Goal: Task Accomplishment & Management: Complete application form

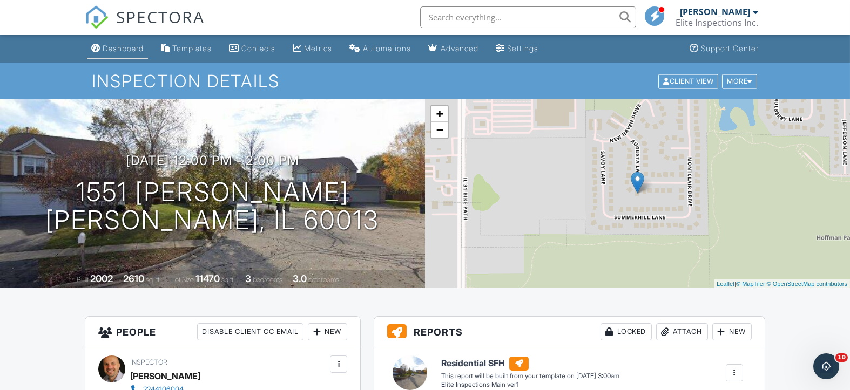
click at [123, 48] on div "Dashboard" at bounding box center [123, 48] width 41 height 9
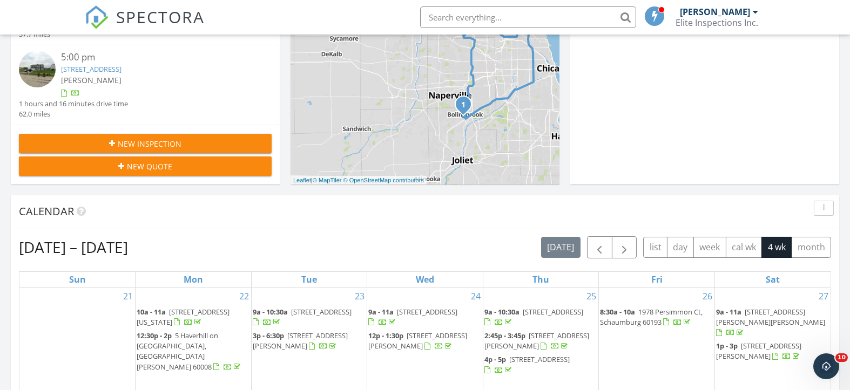
scroll to position [288, 0]
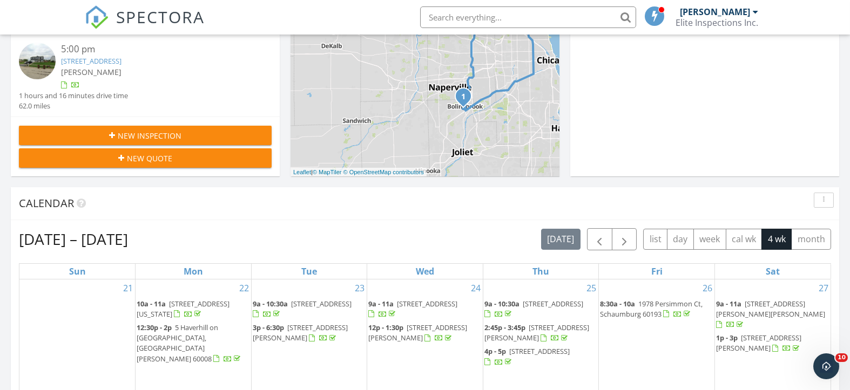
click at [155, 132] on span "New Inspection" at bounding box center [150, 135] width 64 height 11
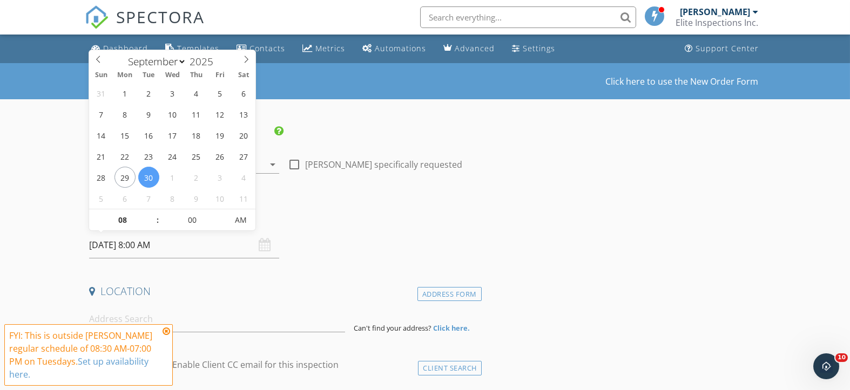
click at [200, 242] on input "09/30/2025 8:00 AM" at bounding box center [183, 245] width 189 height 26
select select "9"
type input "10/01/2025 8:00 AM"
click at [345, 237] on div "Date/Time 10/01/2025 8:00 AM" at bounding box center [283, 235] width 397 height 48
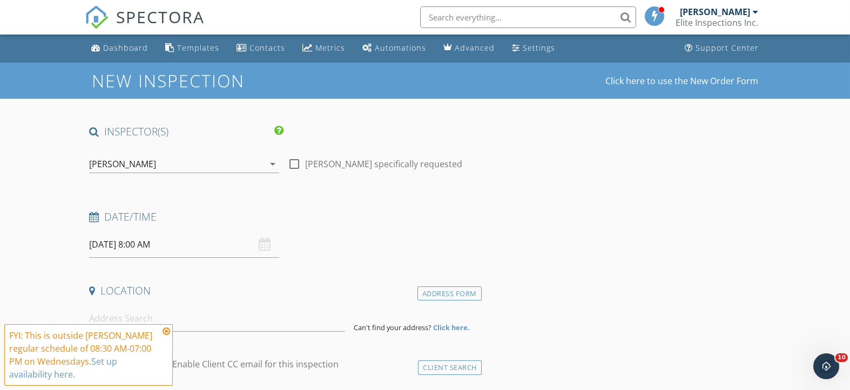
scroll to position [144, 0]
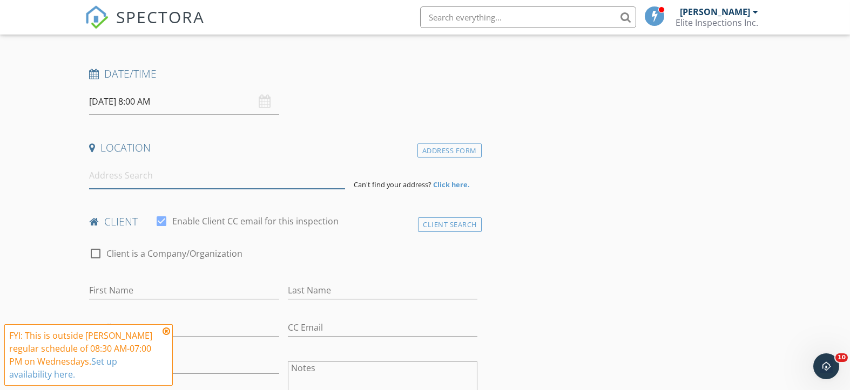
click at [152, 179] on input at bounding box center [217, 175] width 256 height 26
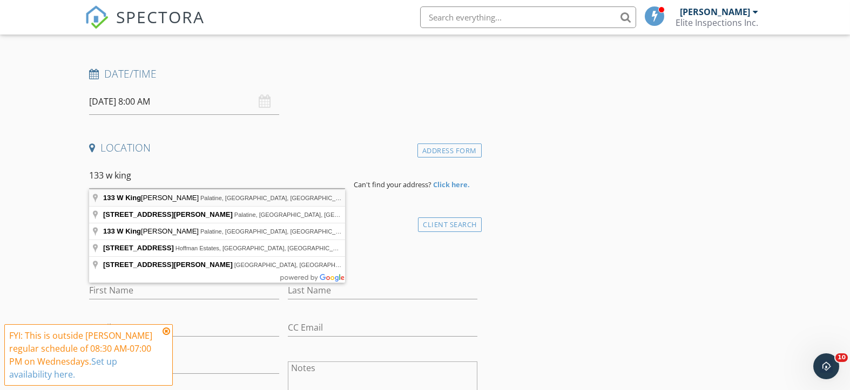
type input "133 W King George Ct, Palatine, IL, USA"
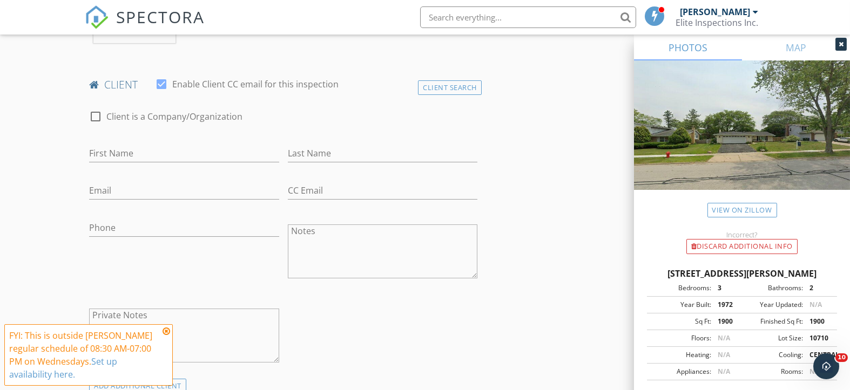
scroll to position [504, 0]
click at [142, 152] on input "First Name" at bounding box center [183, 151] width 189 height 18
type input "Justyna"
click at [361, 155] on input "Last Name" at bounding box center [382, 151] width 189 height 18
type input "Zator"
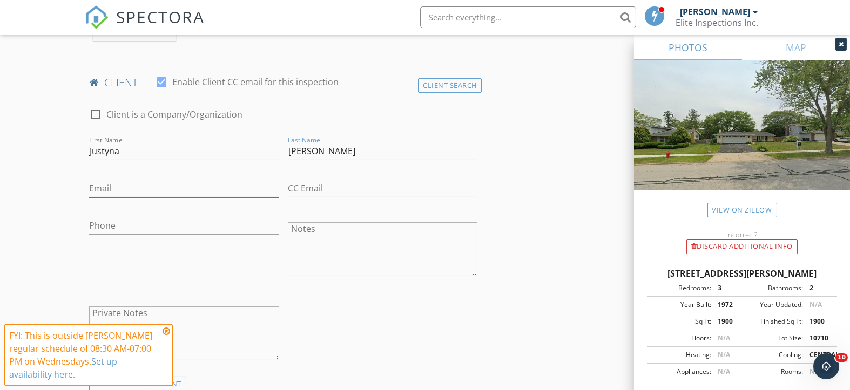
click at [137, 187] on input "Email" at bounding box center [183, 189] width 189 height 18
type input "pikul80@gmail.com"
click at [113, 232] on input "Phone" at bounding box center [183, 226] width 189 height 18
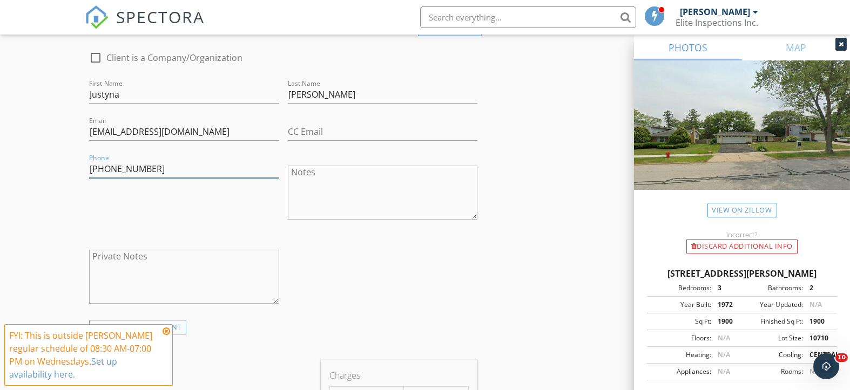
scroll to position [719, 0]
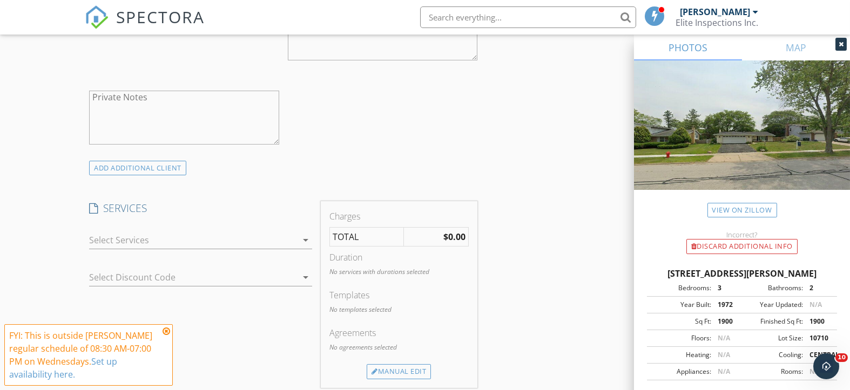
type input "773-494-1327"
click at [306, 239] on icon "arrow_drop_down" at bounding box center [305, 240] width 13 height 13
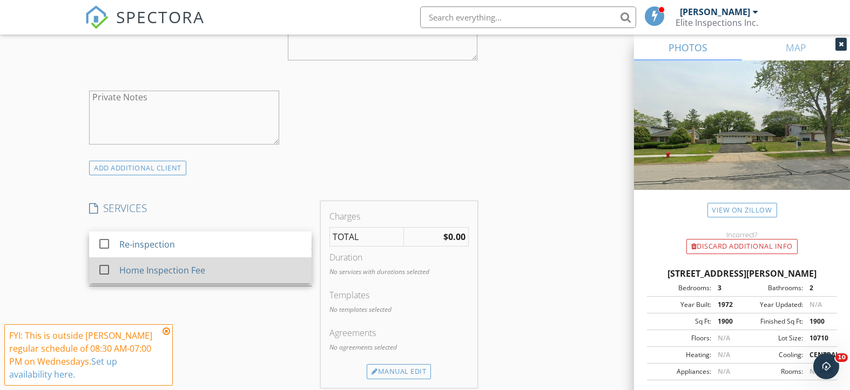
click at [105, 265] on div at bounding box center [104, 270] width 18 height 18
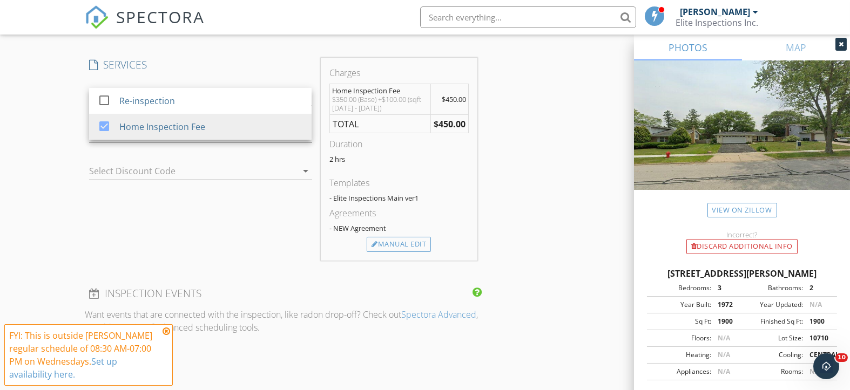
scroll to position [863, 0]
click at [387, 242] on div "Manual Edit" at bounding box center [398, 244] width 64 height 15
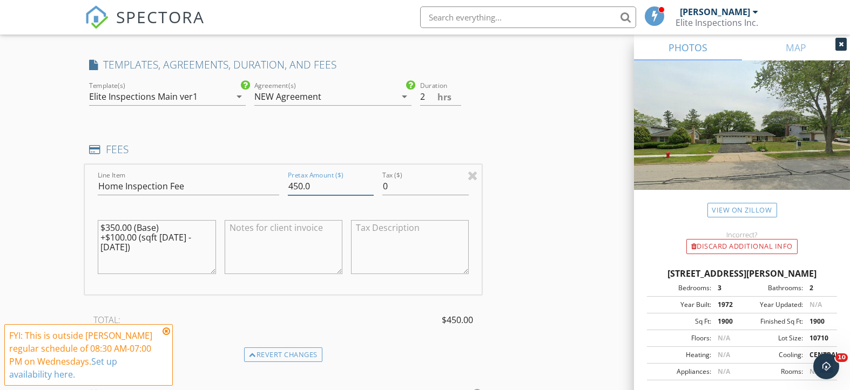
click at [294, 183] on input "450.0" at bounding box center [331, 187] width 86 height 18
type input "460.0"
click at [111, 225] on textarea "$350.00 (Base) +$100.00 (sqft 1100 - 2000)" at bounding box center [157, 247] width 118 height 54
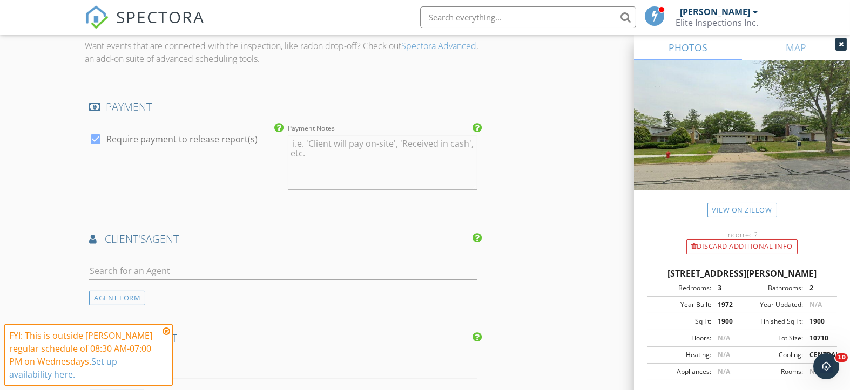
scroll to position [1295, 0]
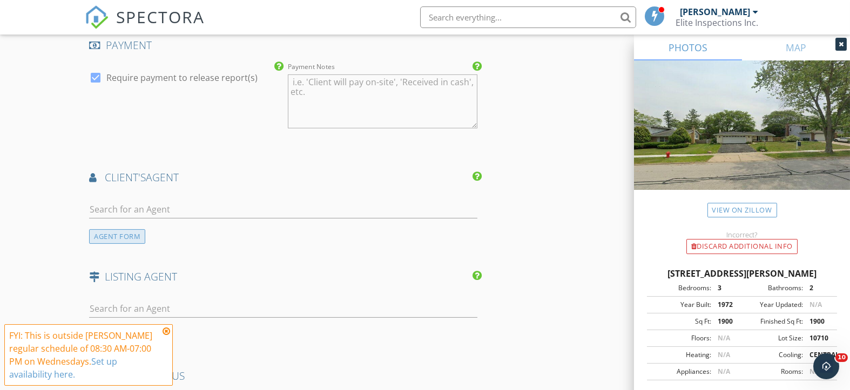
type textarea "$360.00 (Base) +$100.00 (sqft 1100 - 2000)"
click at [121, 237] on div "AGENT FORM" at bounding box center [117, 236] width 56 height 15
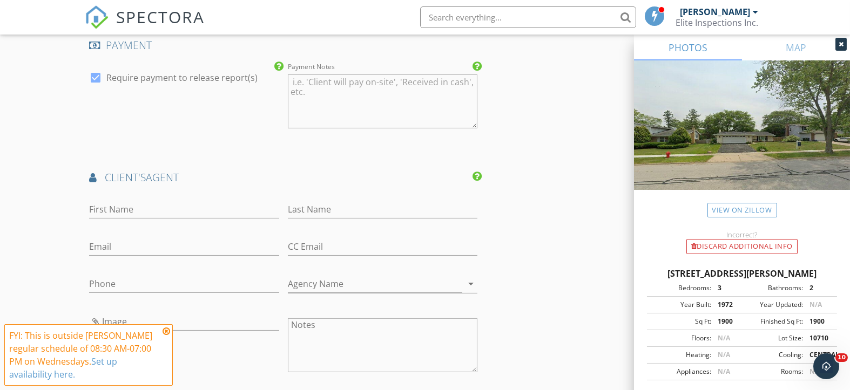
scroll to position [1439, 0]
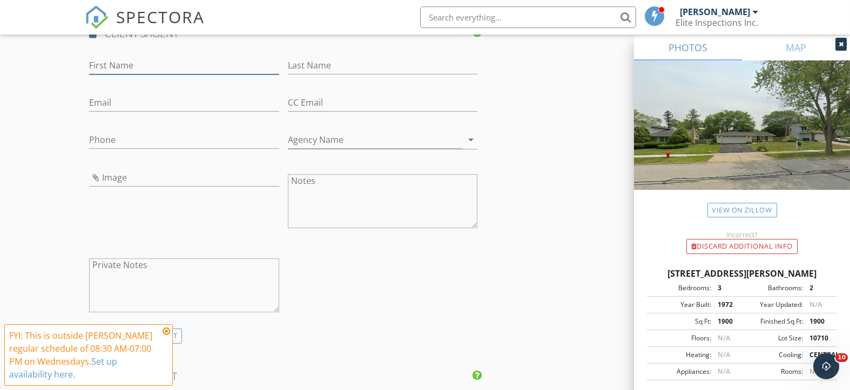
click at [154, 62] on input "First Name" at bounding box center [183, 66] width 189 height 18
type input "Anna"
click at [352, 60] on input "Last Name" at bounding box center [382, 66] width 189 height 18
type input "Potapo"
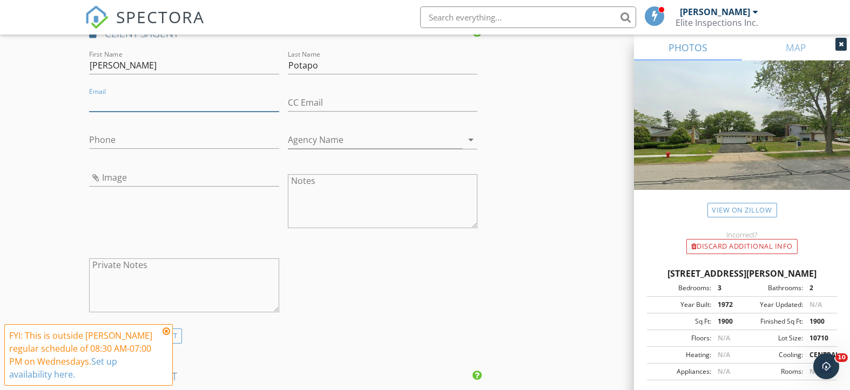
paste input "annapotapo@gmail.com"
type input "annapotapo@gmail.com"
click at [140, 140] on input "Phone" at bounding box center [183, 140] width 189 height 18
type input "773-240-9717"
click at [327, 136] on input "Agency Name" at bounding box center [375, 140] width 174 height 18
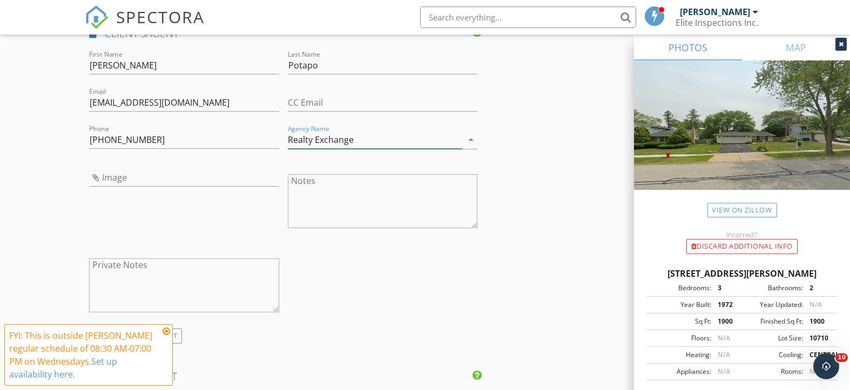
scroll to position [1727, 0]
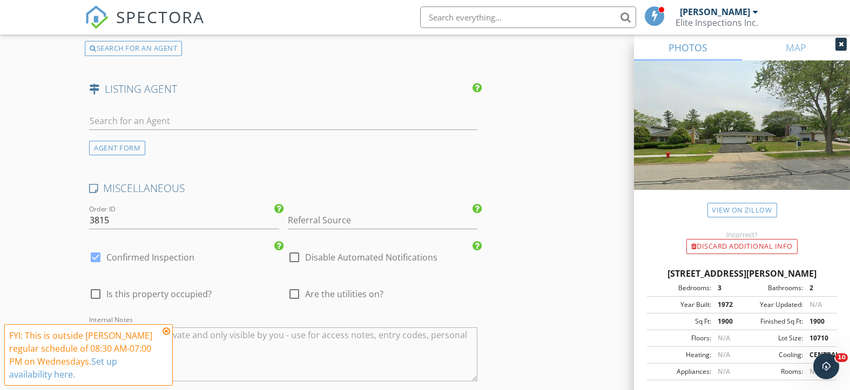
type input "Realty Exchange"
click at [332, 214] on input "Referral Source" at bounding box center [382, 221] width 189 height 18
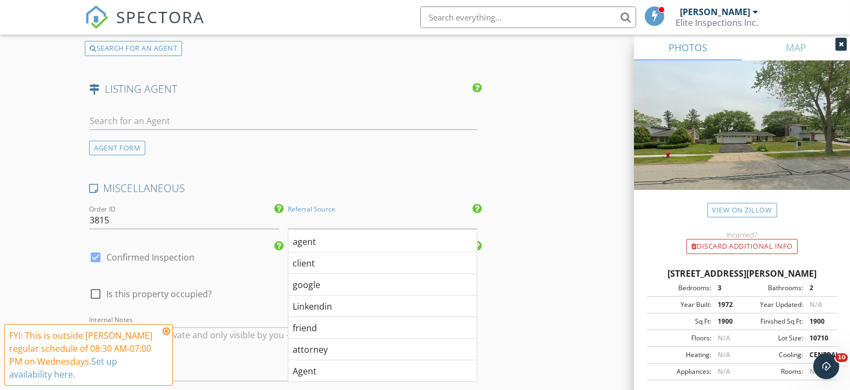
click at [326, 259] on div "client" at bounding box center [382, 264] width 188 height 22
type input "client"
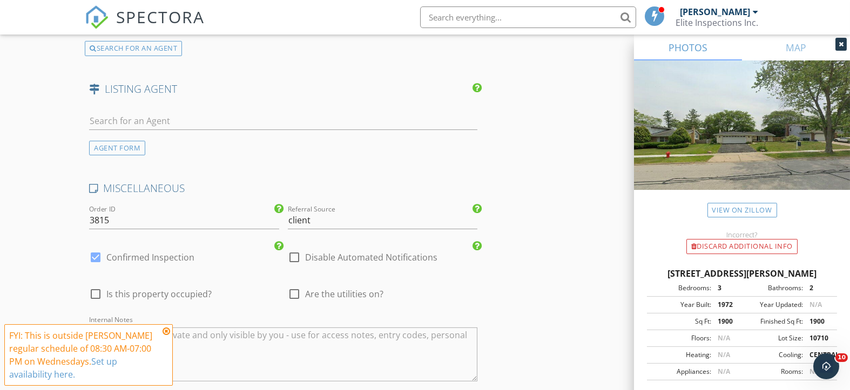
scroll to position [1926, 0]
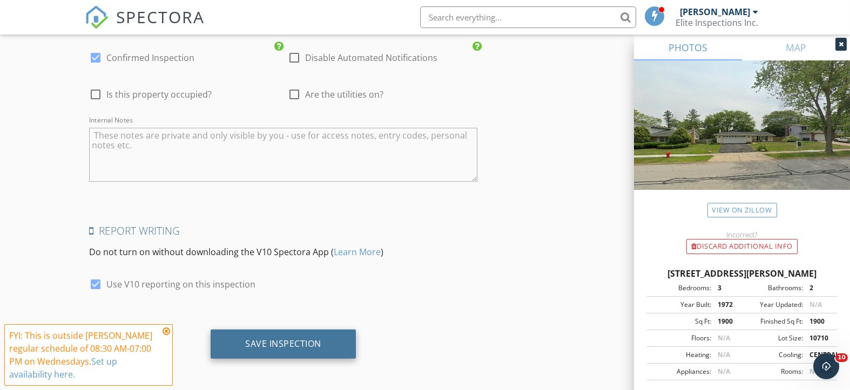
click at [274, 340] on div "Save Inspection" at bounding box center [283, 343] width 76 height 11
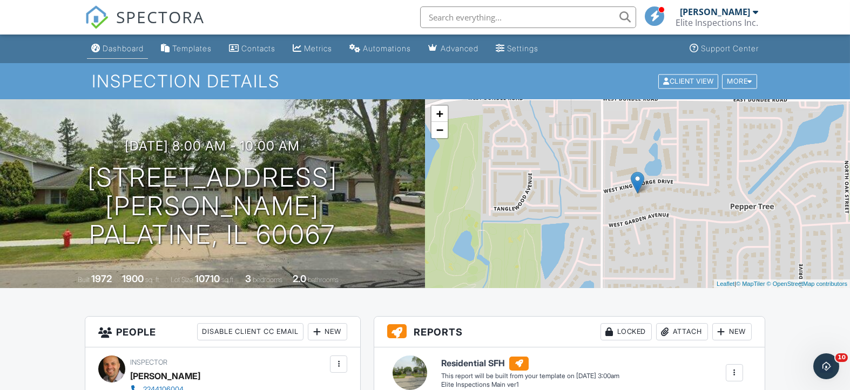
click at [111, 49] on div "Dashboard" at bounding box center [123, 48] width 41 height 9
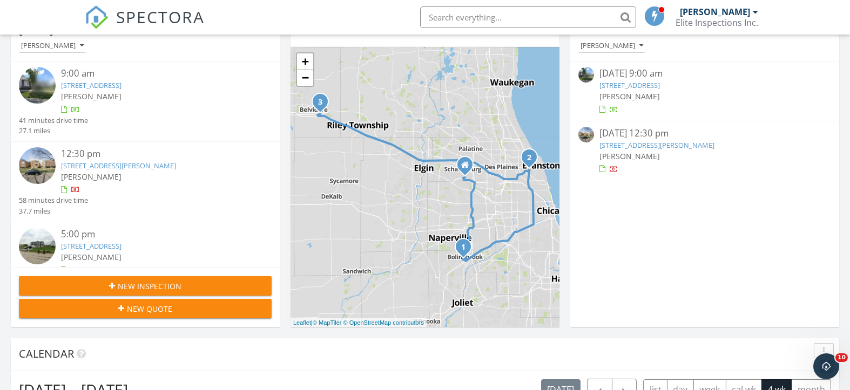
scroll to position [215, 0]
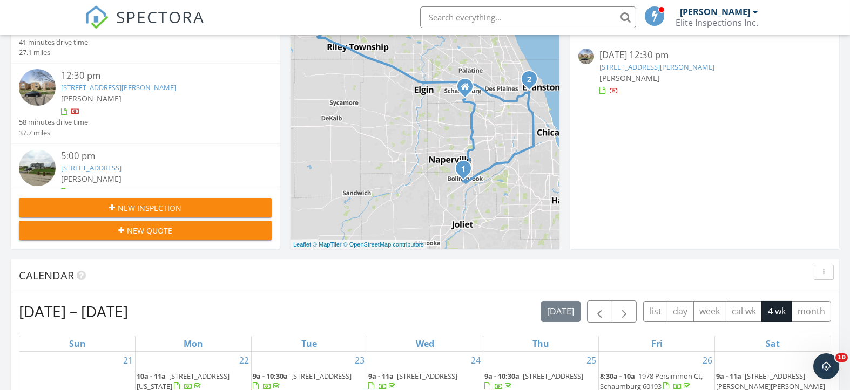
click at [174, 206] on span "New Inspection" at bounding box center [150, 207] width 64 height 11
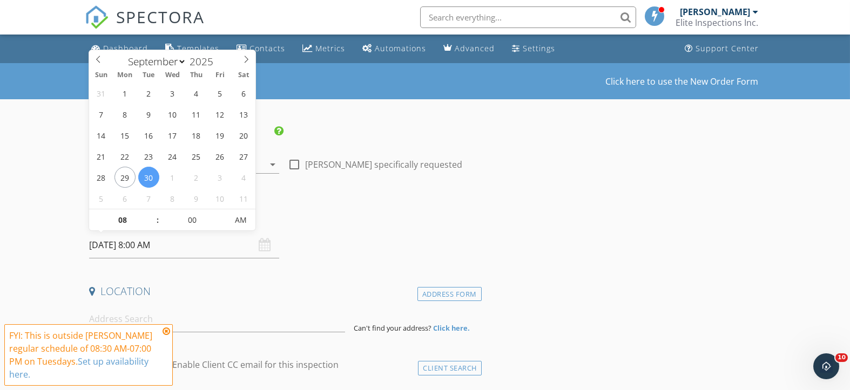
click at [188, 243] on input "[DATE] 8:00 AM" at bounding box center [183, 245] width 189 height 26
select select "9"
type input "[DATE] 8:00 AM"
type input "09"
type input "[DATE] 9:00 AM"
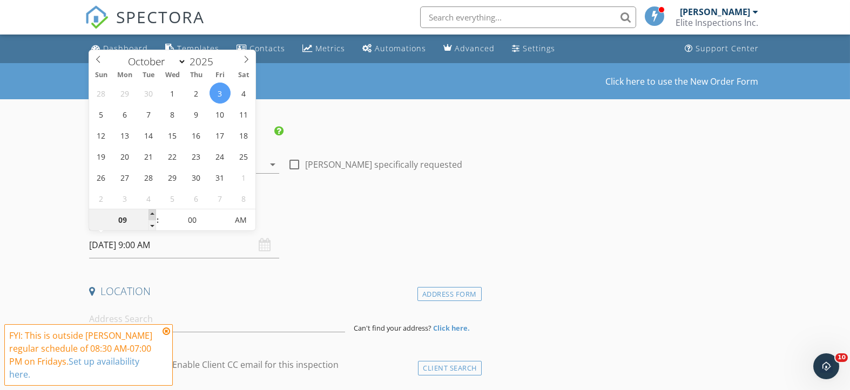
click at [151, 214] on span at bounding box center [152, 214] width 8 height 11
type input "10"
type input "[DATE] 10:00 AM"
click at [151, 214] on span at bounding box center [152, 214] width 8 height 11
type input "11"
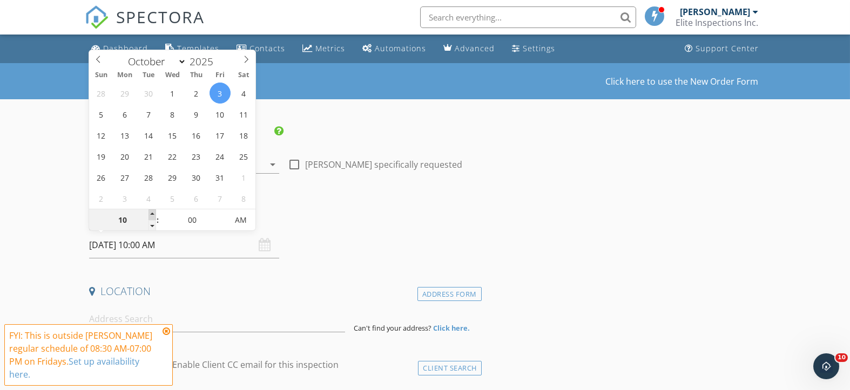
type input "[DATE] 11:00 AM"
click at [151, 214] on span at bounding box center [152, 214] width 8 height 11
type input "12"
type input "[DATE] 12:00 PM"
click at [151, 214] on span at bounding box center [152, 214] width 8 height 11
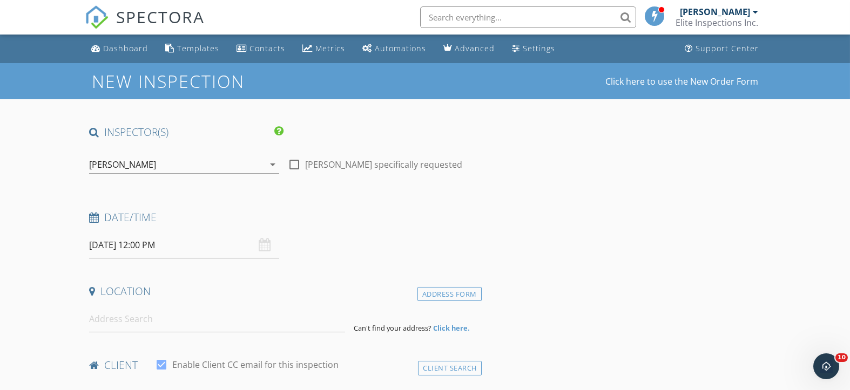
click at [376, 216] on h4 "Date/Time" at bounding box center [283, 218] width 388 height 14
click at [124, 317] on input at bounding box center [217, 319] width 256 height 26
click at [169, 324] on input at bounding box center [217, 319] width 256 height 26
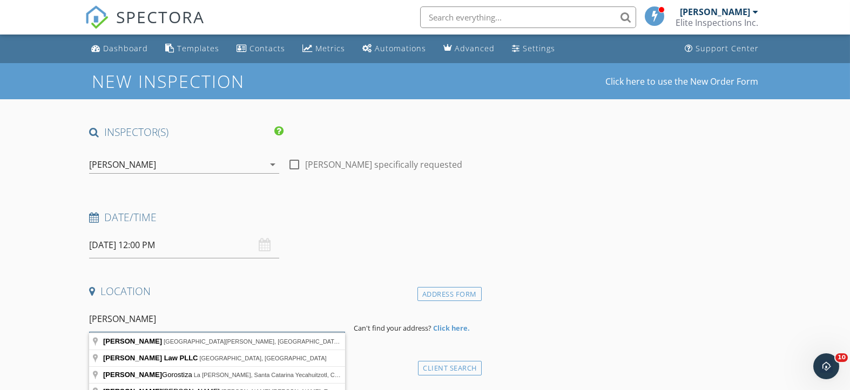
drag, startPoint x: 152, startPoint y: 320, endPoint x: 78, endPoint y: 316, distance: 74.1
type input "[PERSON_NAME]"
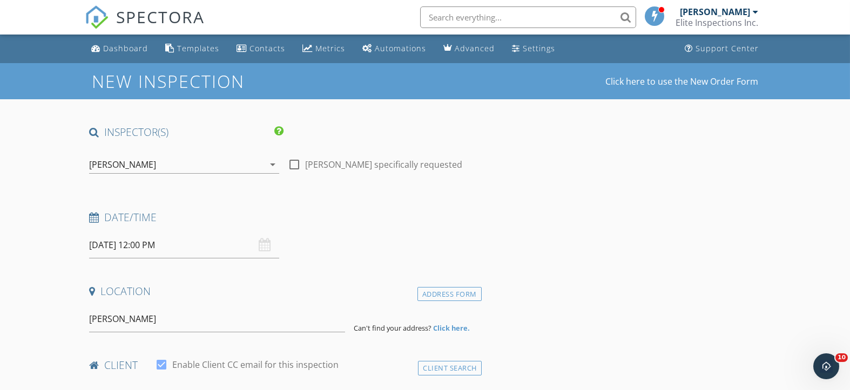
drag, startPoint x: 125, startPoint y: 320, endPoint x: 676, endPoint y: 280, distance: 552.0
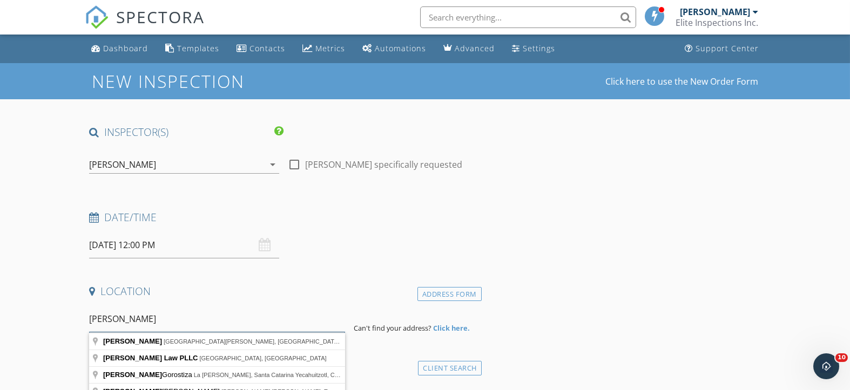
drag, startPoint x: 146, startPoint y: 323, endPoint x: 69, endPoint y: 318, distance: 77.9
type input "[STREET_ADDRESS]"
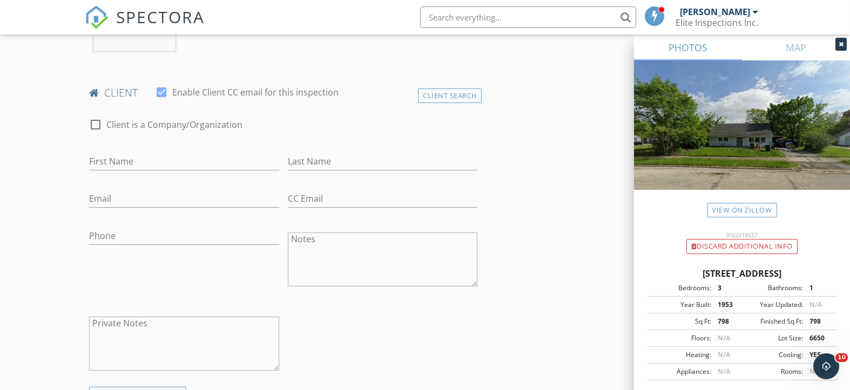
scroll to position [504, 0]
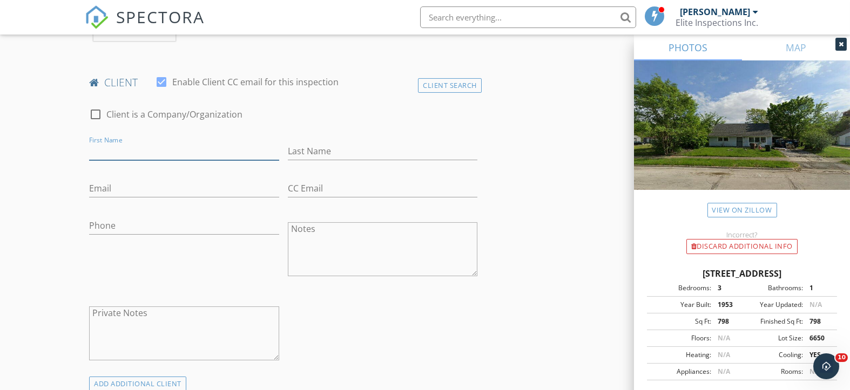
click at [177, 152] on input "First Name" at bounding box center [183, 151] width 189 height 18
type input "[PERSON_NAME]"
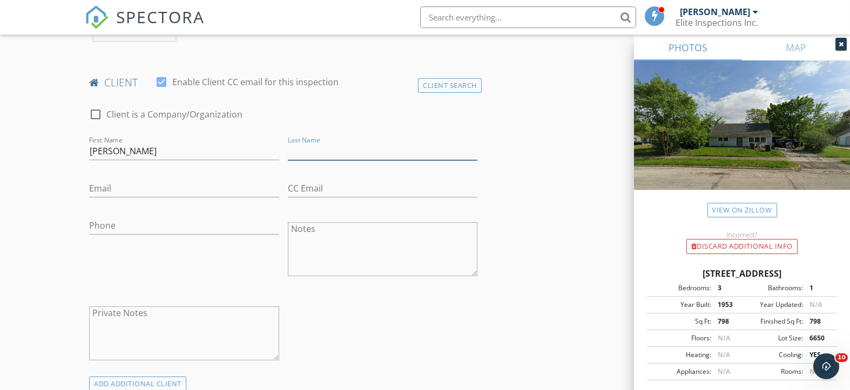
click at [364, 148] on input "Last Name" at bounding box center [382, 151] width 189 height 18
type input "[PERSON_NAME]"
click at [141, 188] on input "Email" at bounding box center [183, 189] width 189 height 18
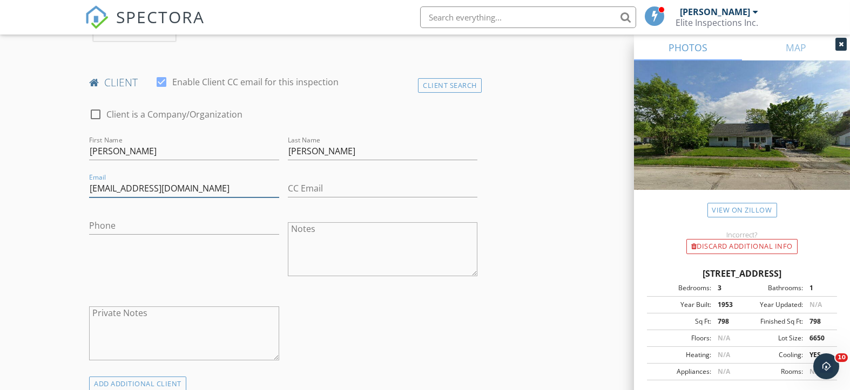
type input "[EMAIL_ADDRESS][DOMAIN_NAME]"
click at [130, 233] on input "Phone" at bounding box center [183, 226] width 189 height 18
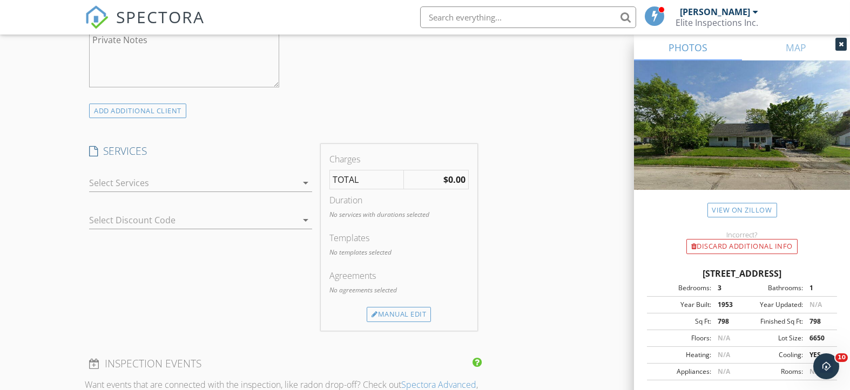
scroll to position [791, 0]
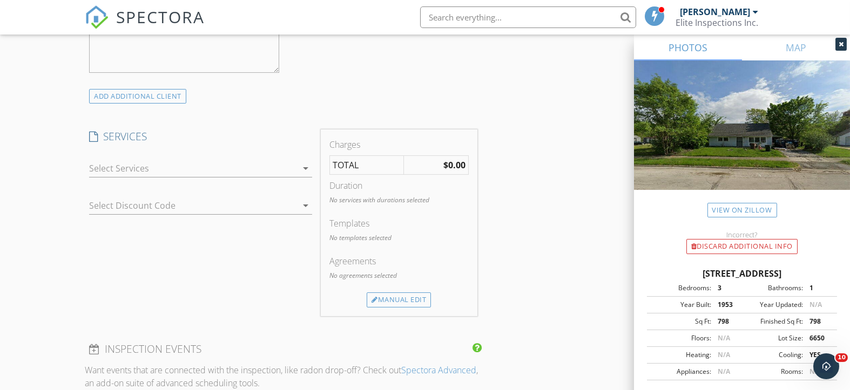
type input "[PHONE_NUMBER]"
click at [305, 165] on icon "arrow_drop_down" at bounding box center [305, 168] width 13 height 13
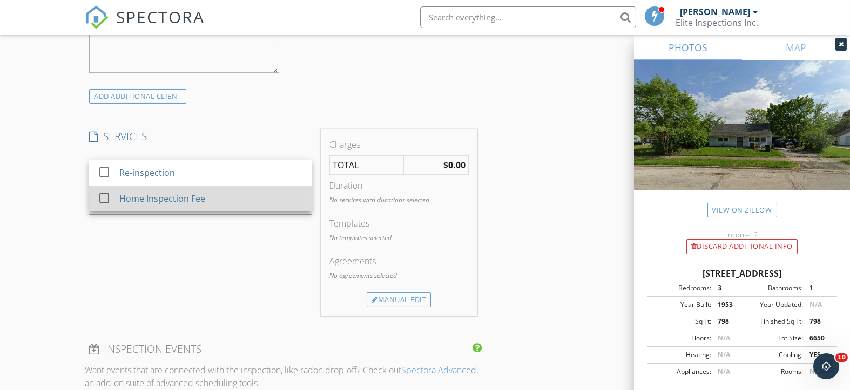
click at [108, 195] on div at bounding box center [104, 198] width 18 height 18
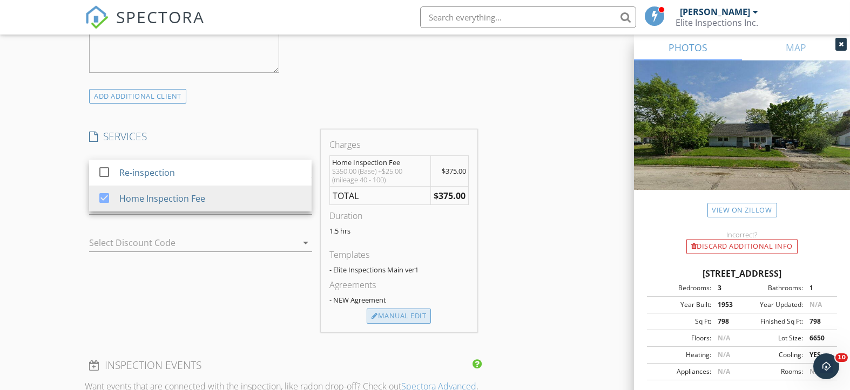
click at [378, 311] on div "Manual Edit" at bounding box center [398, 316] width 64 height 15
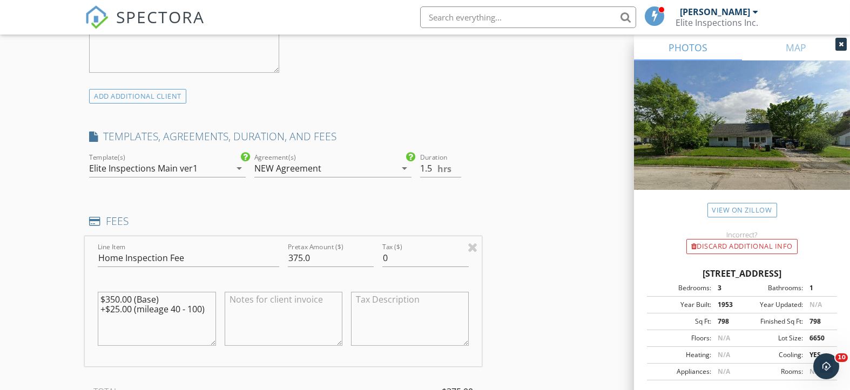
drag, startPoint x: 100, startPoint y: 307, endPoint x: 226, endPoint y: 315, distance: 126.0
click at [226, 315] on div "Line Item Home Inspection Fee Pretax Amount ($) 375.0 Tax ($) 0 $350.00 (Base) …" at bounding box center [283, 301] width 397 height 130
click at [111, 298] on textarea "$350.00 (Base)" at bounding box center [157, 319] width 118 height 54
type textarea "$450.00 (Base)"
drag, startPoint x: 301, startPoint y: 256, endPoint x: 281, endPoint y: 256, distance: 20.0
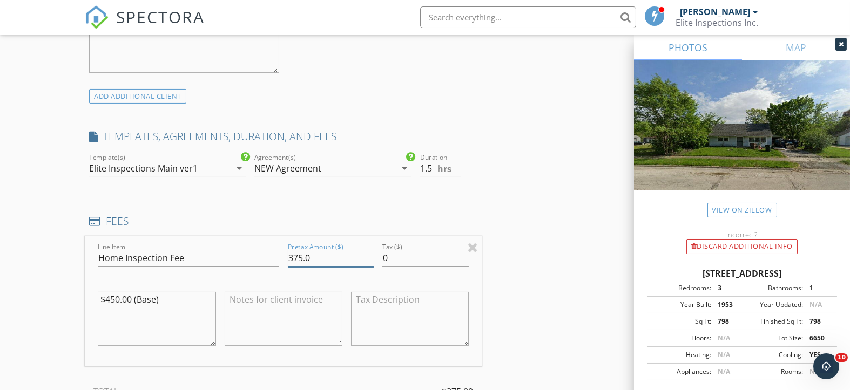
click at [281, 256] on div "Line Item Home Inspection Fee Pretax Amount ($) 375.0 Tax ($) 0 $450.00 (Base)" at bounding box center [283, 301] width 397 height 130
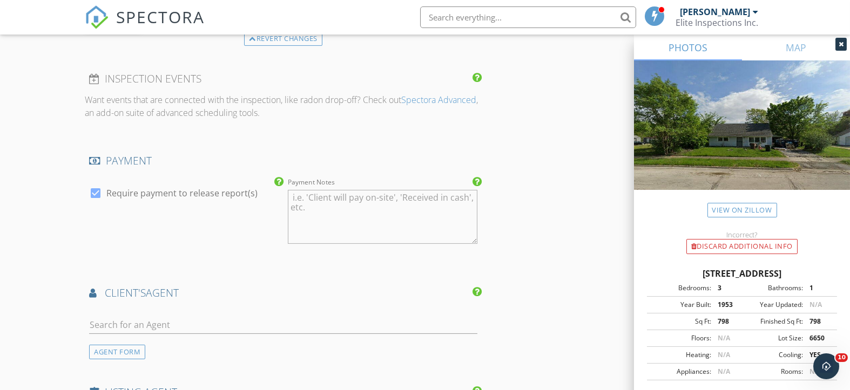
scroll to position [1223, 0]
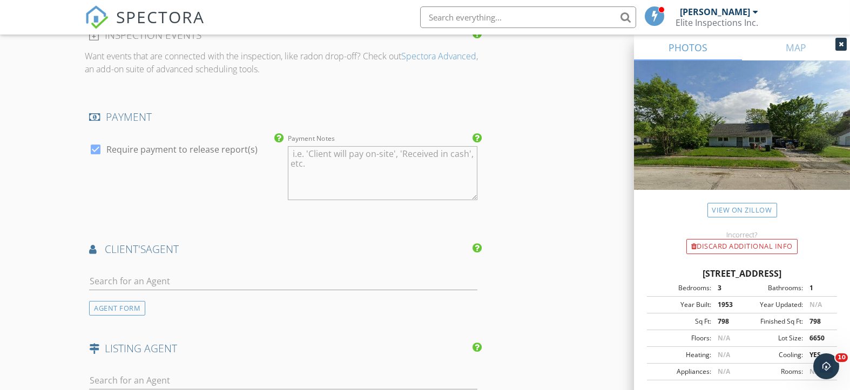
type input "450.0"
click at [164, 282] on input "text" at bounding box center [283, 282] width 388 height 18
type input "[PERSON_NAME]"
click at [173, 301] on div "[PERSON_NAME]" at bounding box center [153, 300] width 67 height 13
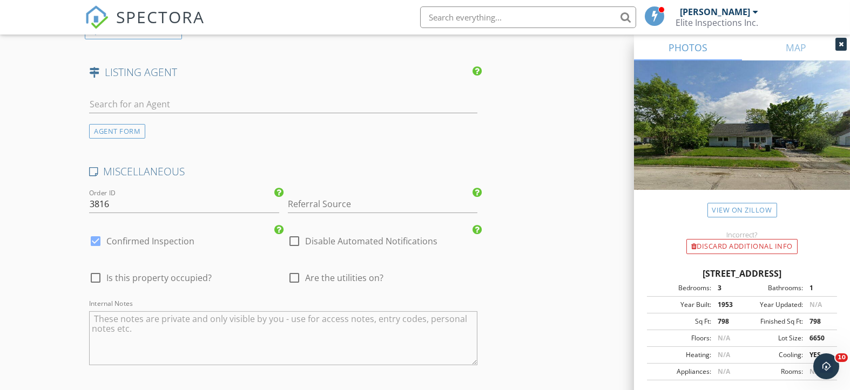
scroll to position [1799, 0]
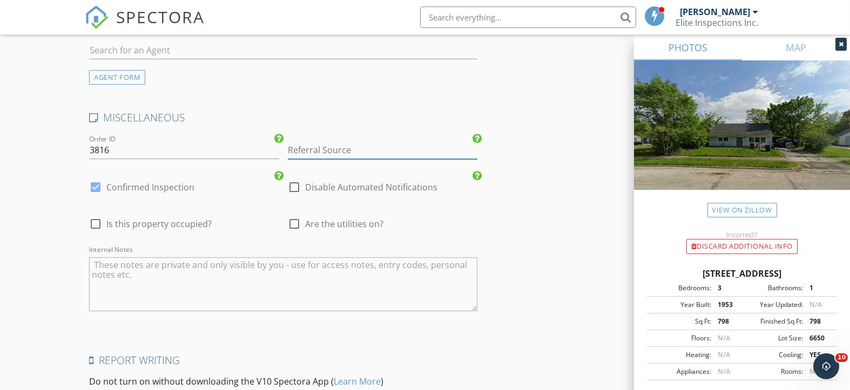
click at [329, 148] on input "Referral Source" at bounding box center [382, 150] width 189 height 18
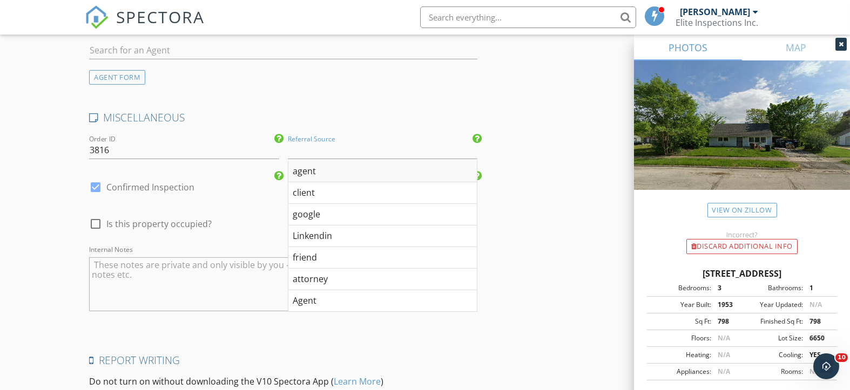
click at [328, 167] on div "agent" at bounding box center [382, 172] width 188 height 22
type input "agent"
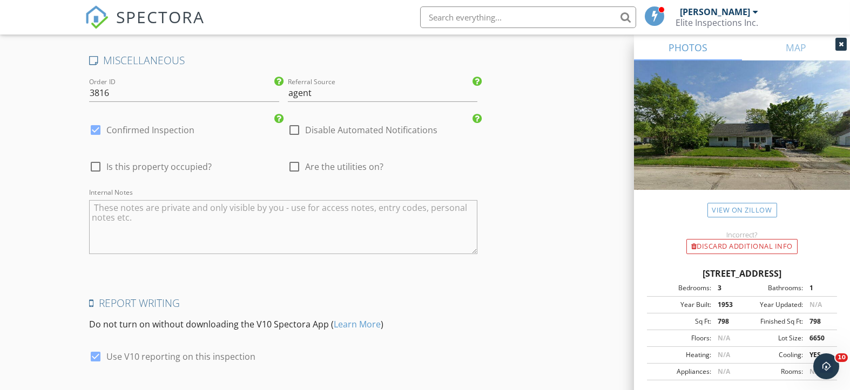
scroll to position [1929, 0]
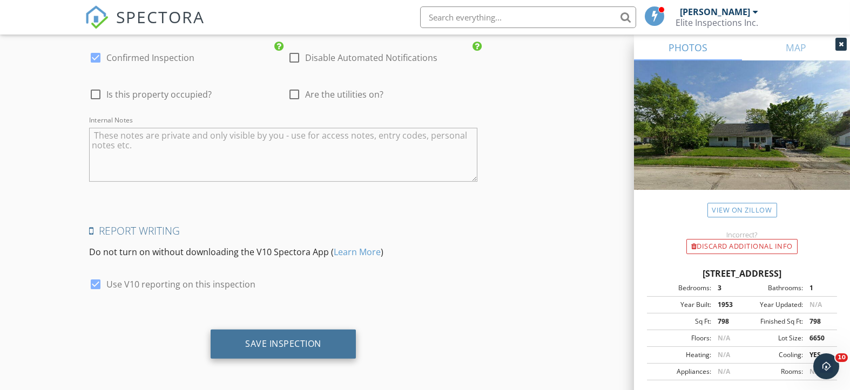
click at [277, 339] on div "Save Inspection" at bounding box center [283, 343] width 76 height 11
